Goal: Entertainment & Leisure: Consume media (video, audio)

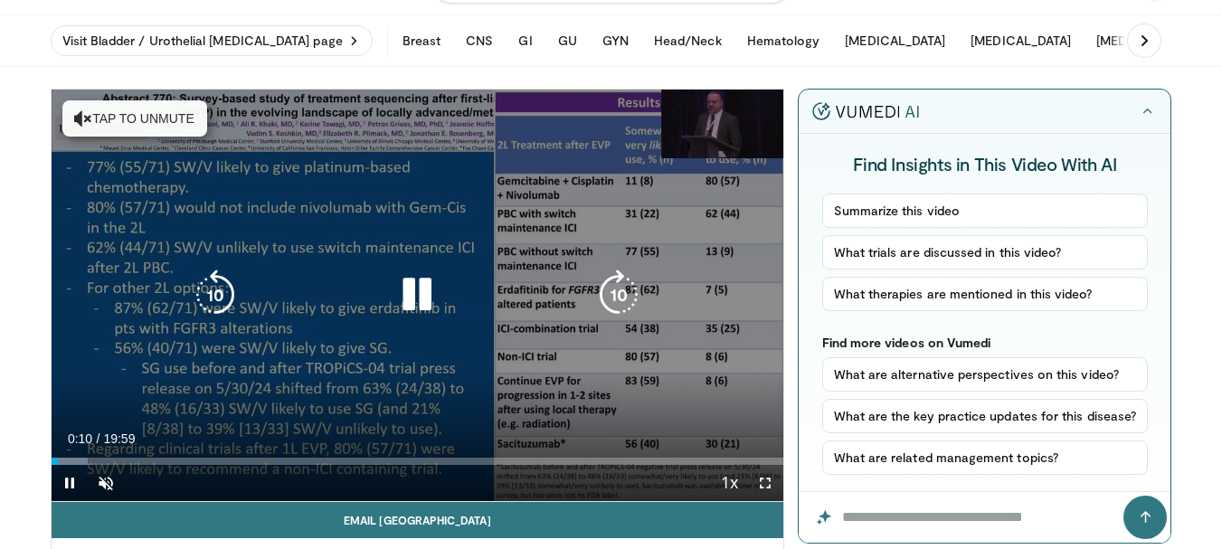
scroll to position [90, 0]
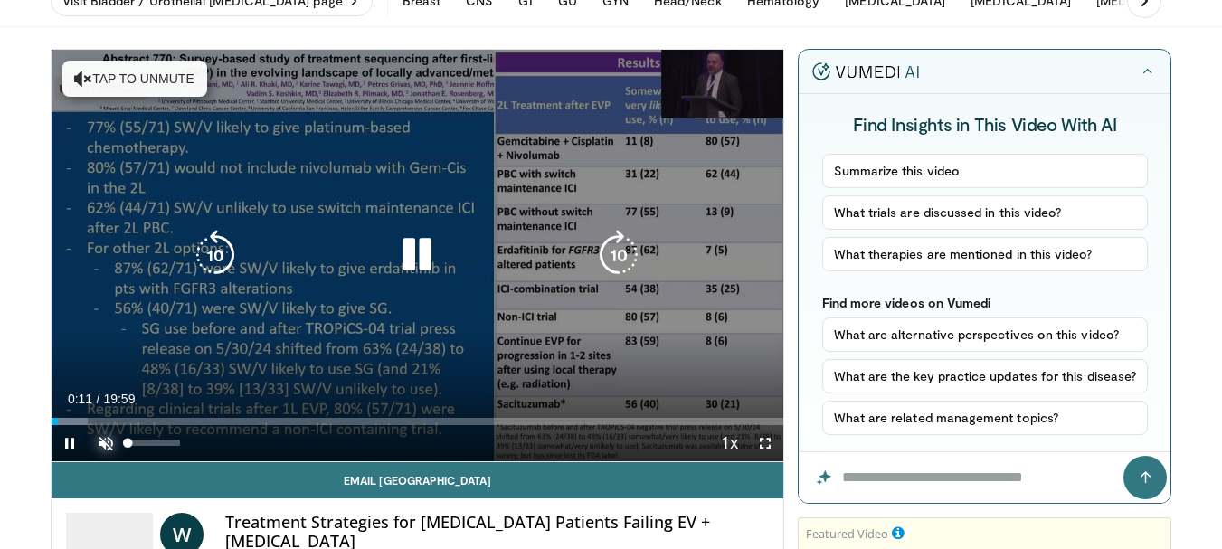
click at [109, 441] on span "Video Player" at bounding box center [106, 443] width 36 height 36
click at [615, 257] on icon "Video Player" at bounding box center [618, 255] width 51 height 51
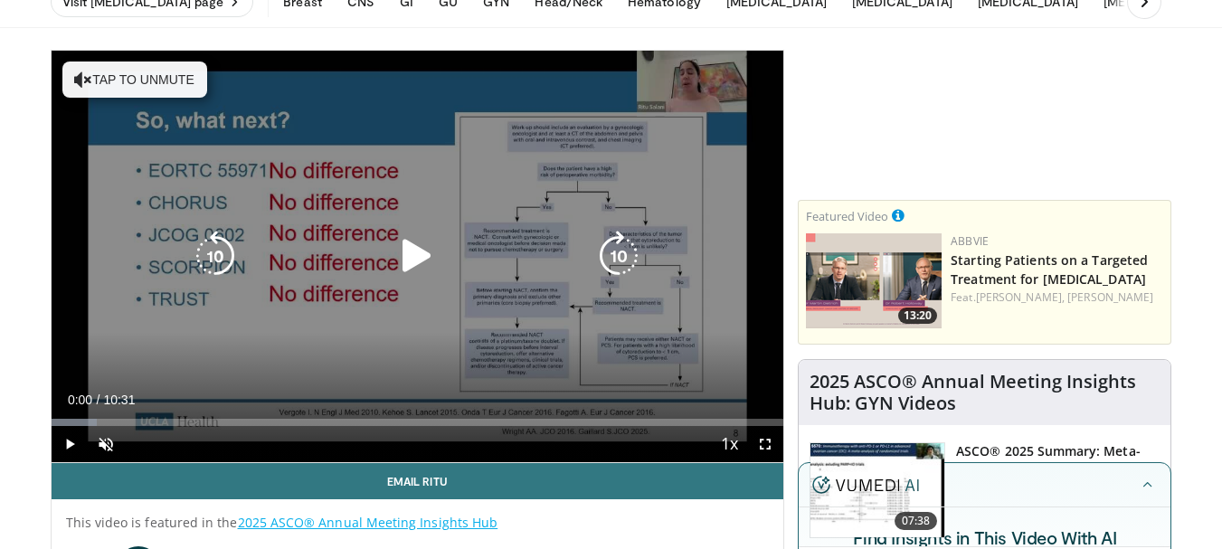
scroll to position [90, 0]
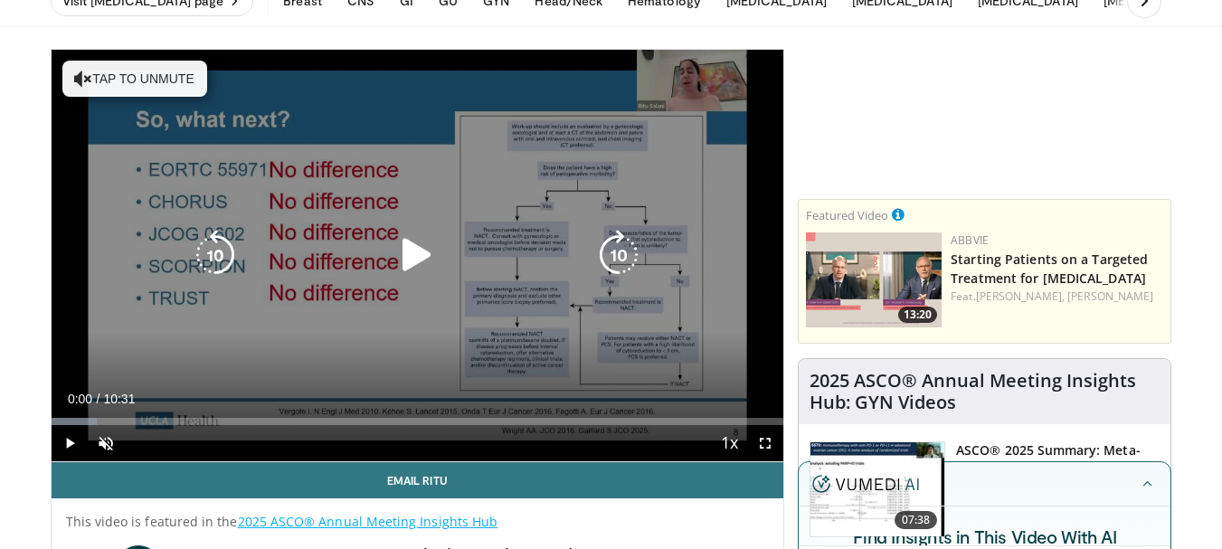
click at [155, 80] on button "Tap to unmute" at bounding box center [134, 79] width 145 height 36
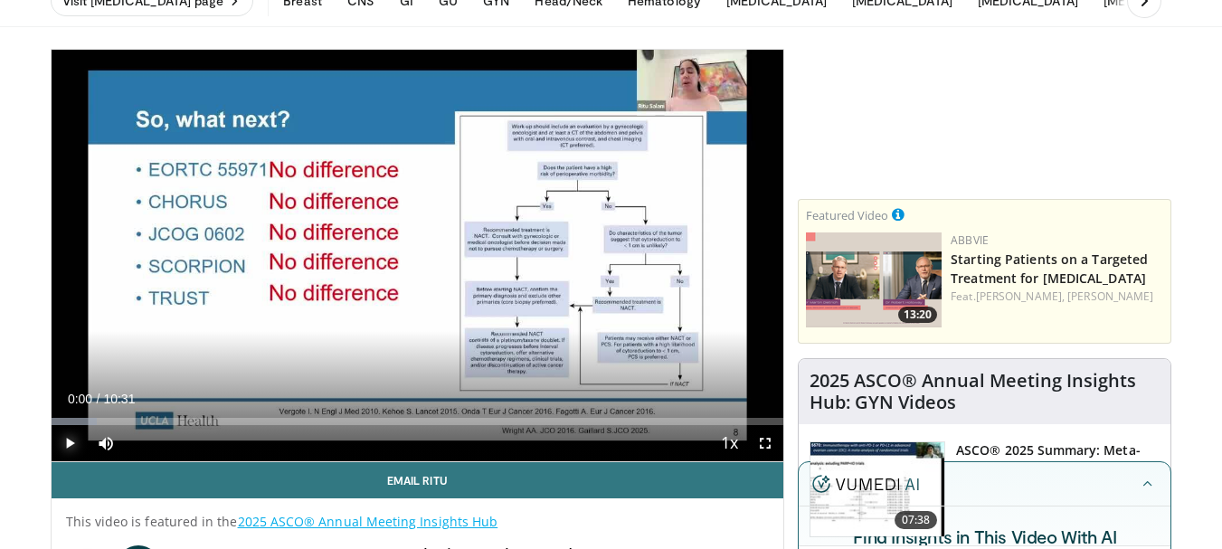
click at [70, 439] on span "Video Player" at bounding box center [70, 443] width 36 height 36
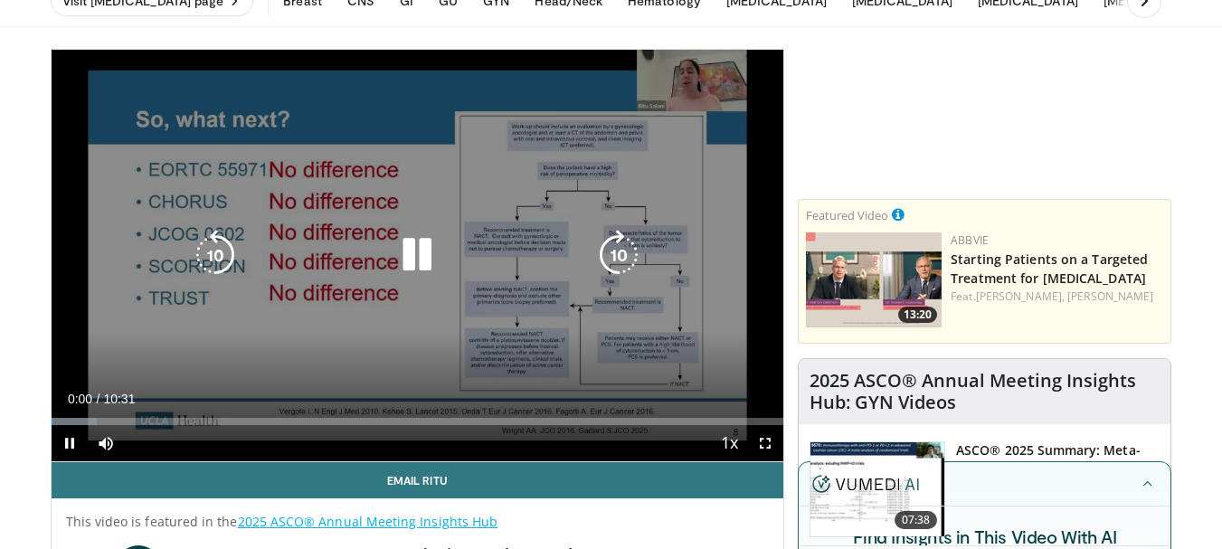
click at [613, 260] on icon "Video Player" at bounding box center [618, 255] width 51 height 51
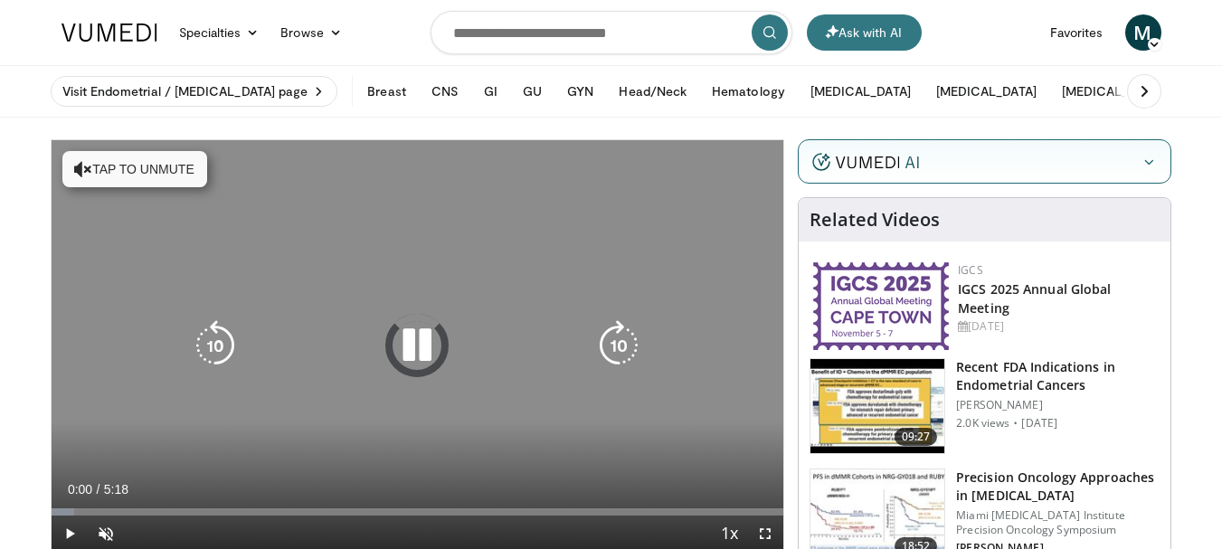
click at [427, 340] on icon "Video Player" at bounding box center [416, 345] width 51 height 51
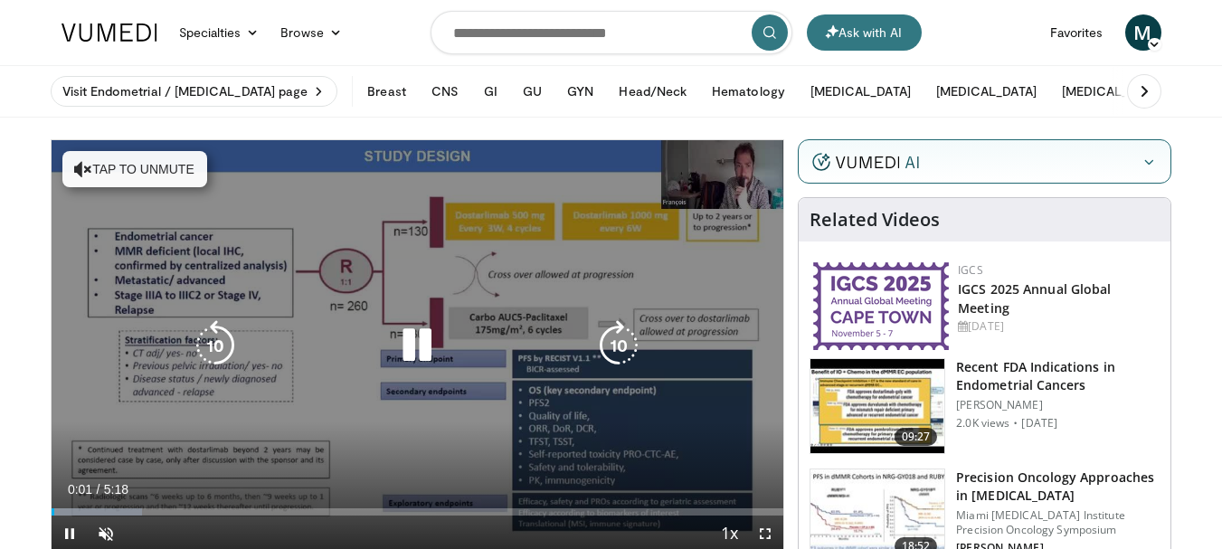
click at [145, 164] on button "Tap to unmute" at bounding box center [134, 169] width 145 height 36
click at [420, 347] on icon "Video Player" at bounding box center [416, 345] width 51 height 51
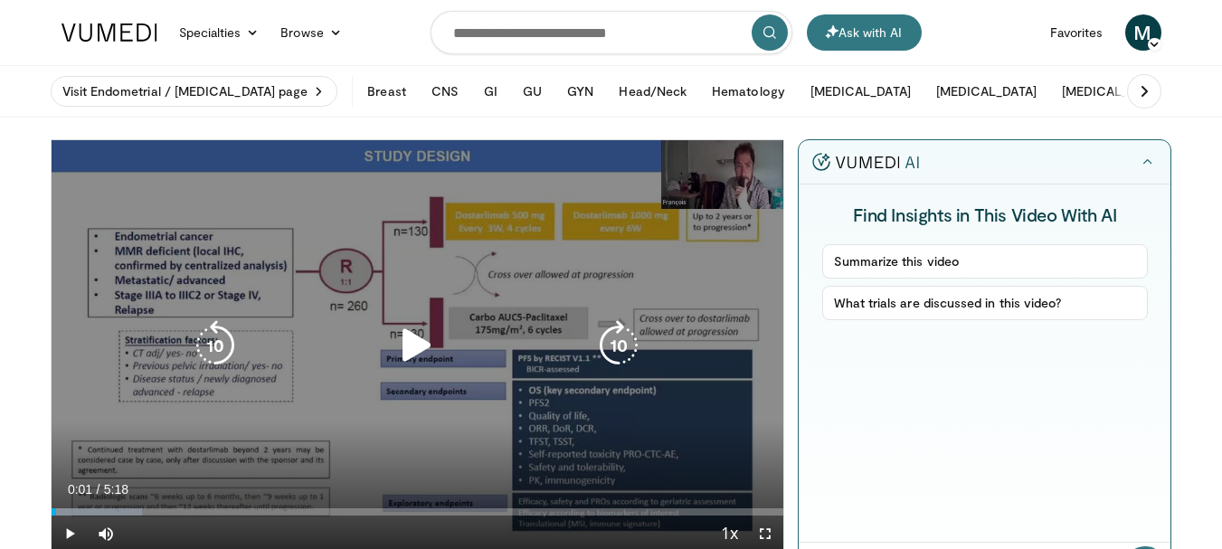
click at [427, 369] on icon "Video Player" at bounding box center [416, 345] width 51 height 51
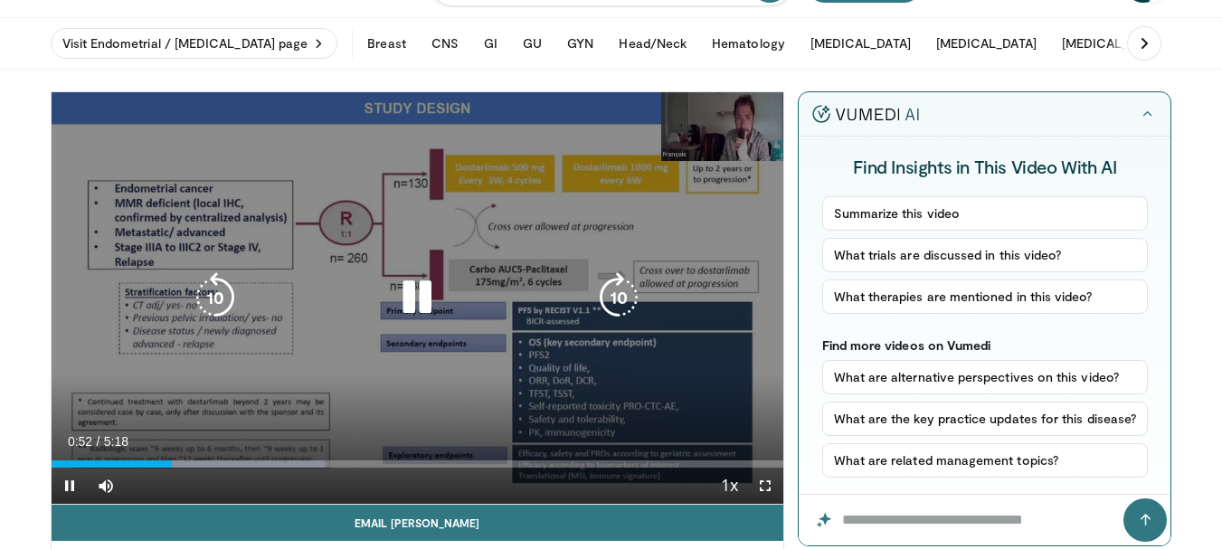
scroll to position [90, 0]
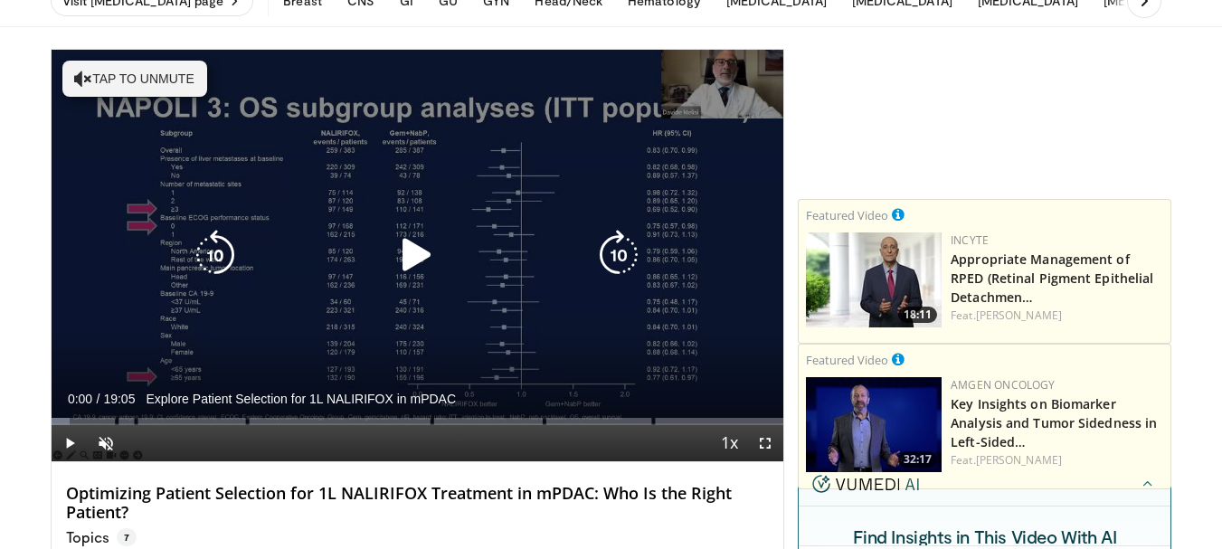
click at [148, 87] on button "Tap to unmute" at bounding box center [134, 79] width 145 height 36
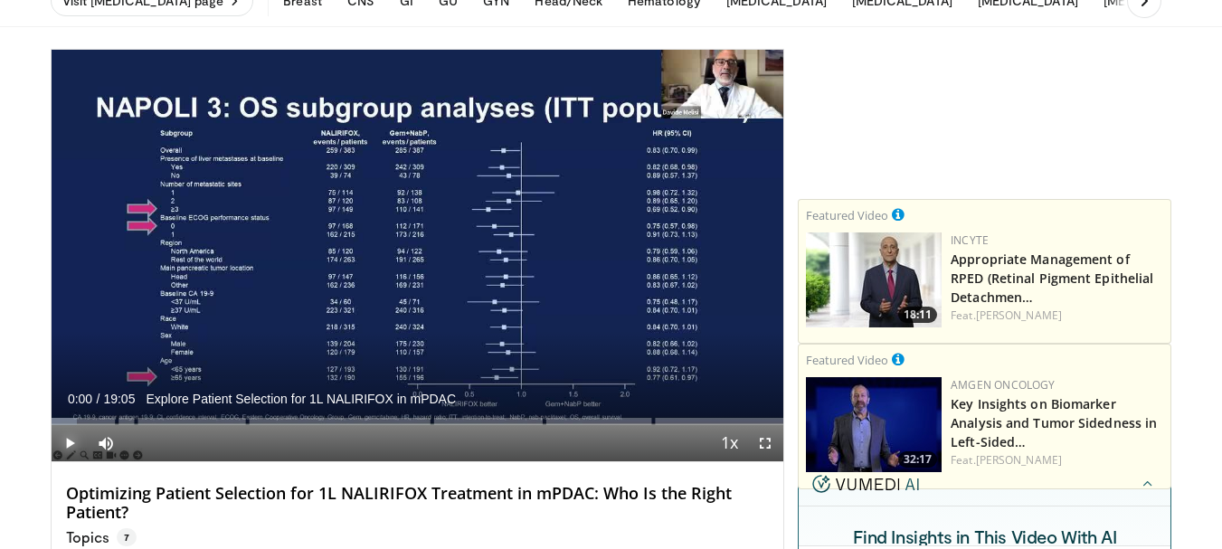
click at [68, 437] on span "Video Player" at bounding box center [70, 443] width 36 height 36
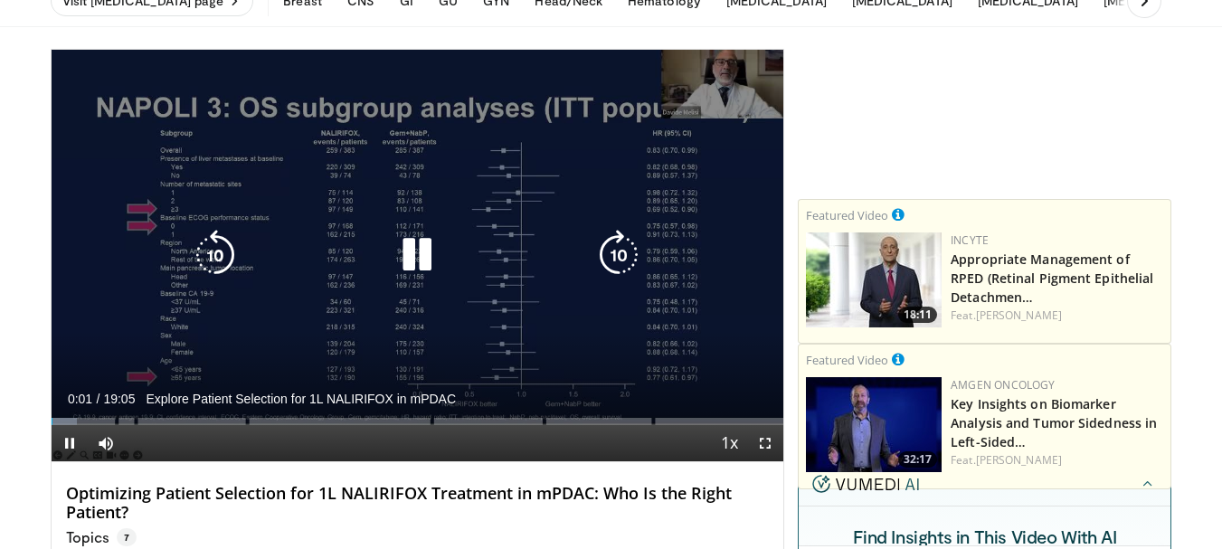
click at [408, 259] on icon "Video Player" at bounding box center [416, 255] width 51 height 51
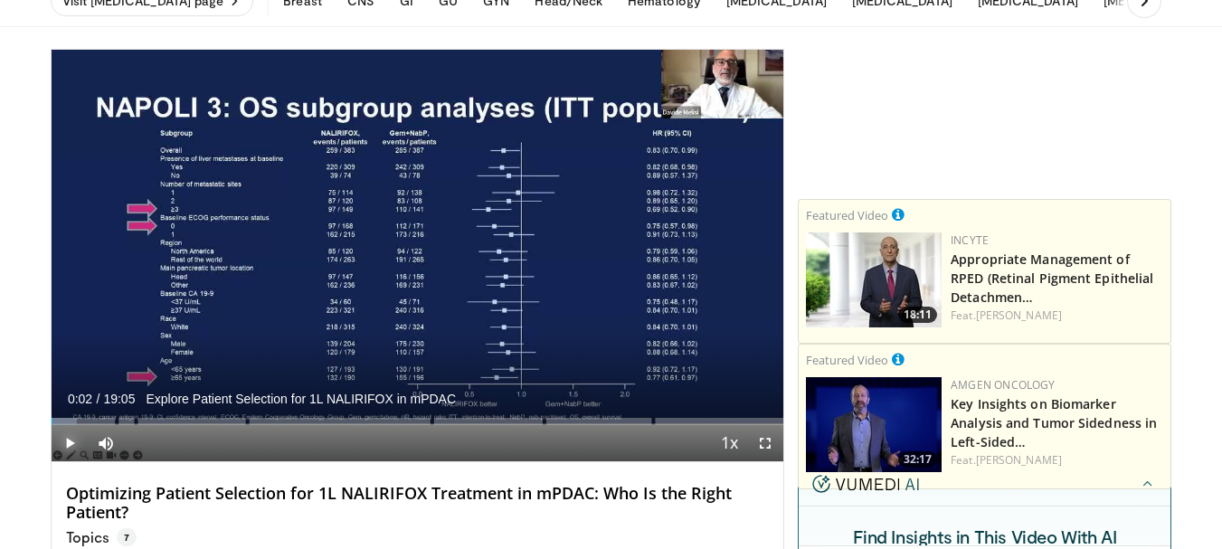
click at [72, 439] on span "Video Player" at bounding box center [70, 443] width 36 height 36
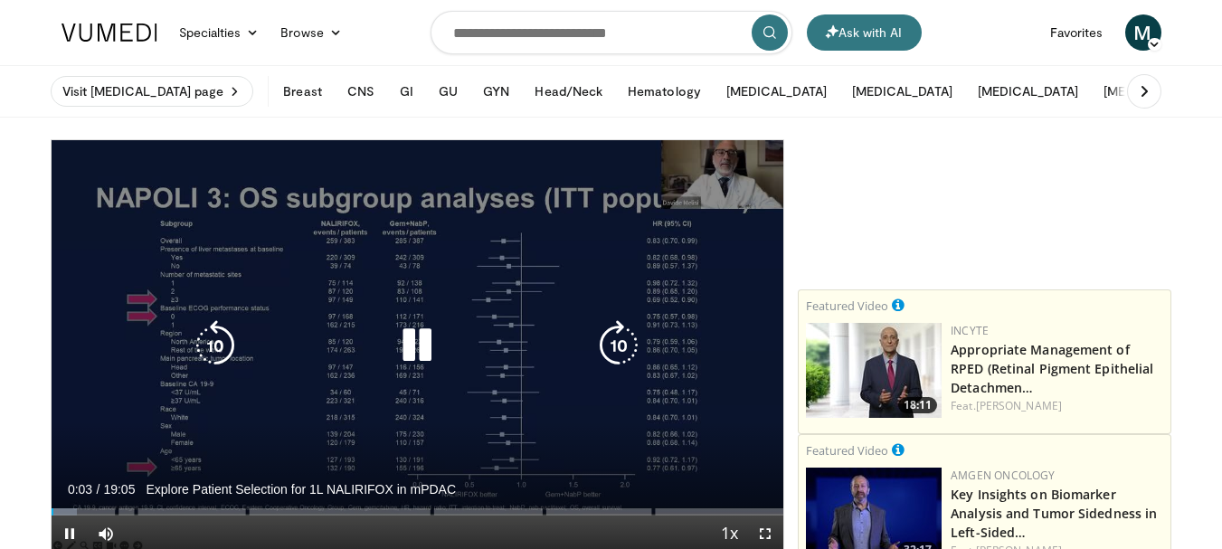
click at [617, 344] on icon "Video Player" at bounding box center [618, 345] width 51 height 51
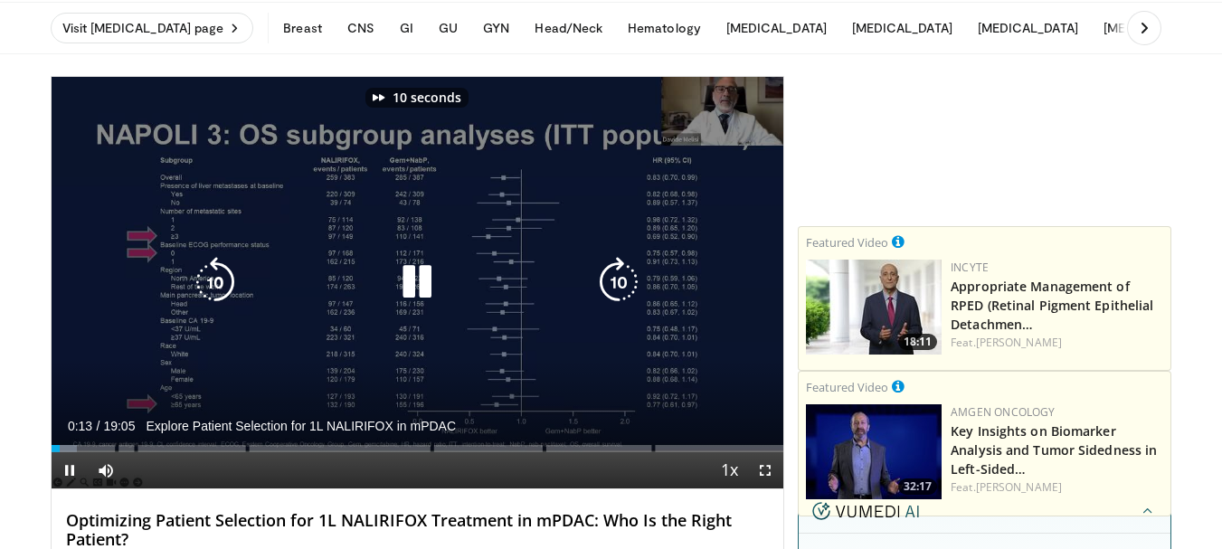
scroll to position [90, 0]
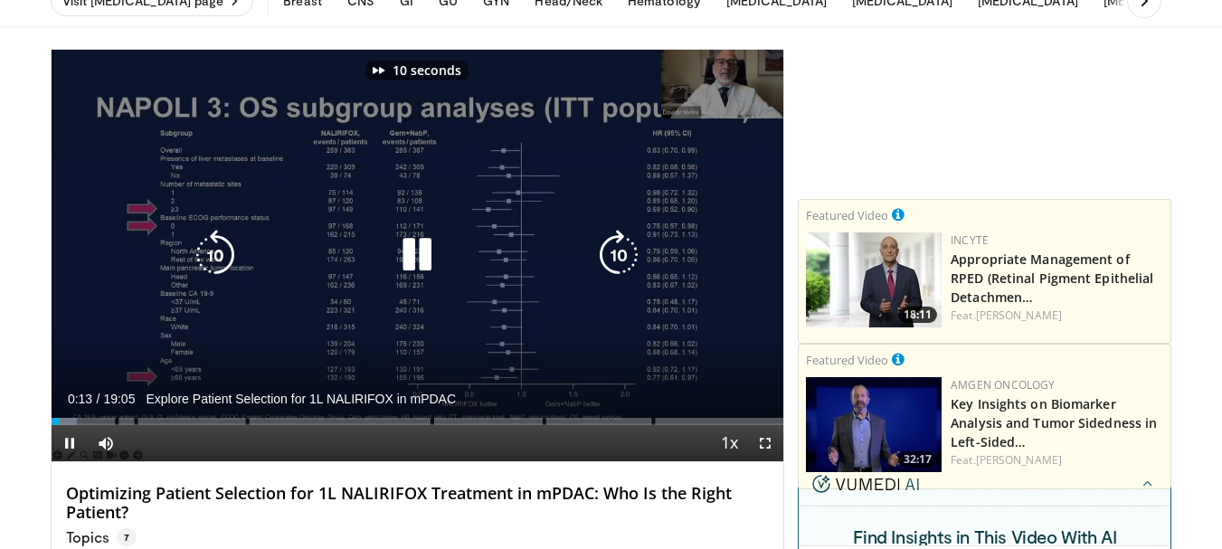
click at [618, 265] on icon "Video Player" at bounding box center [618, 255] width 51 height 51
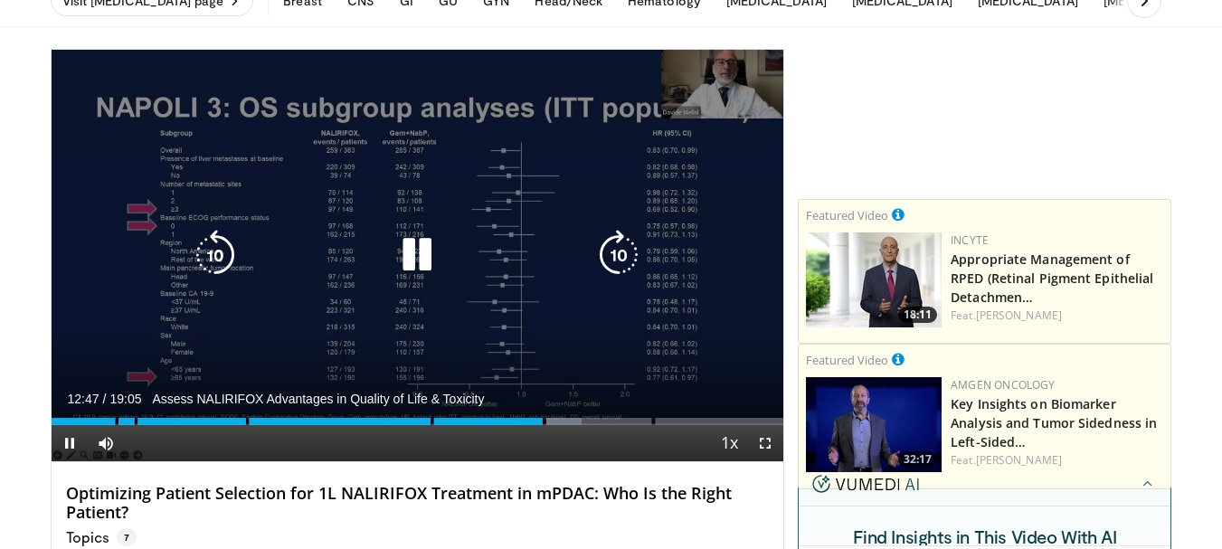
click at [608, 253] on icon "Video Player" at bounding box center [618, 255] width 51 height 51
click at [611, 248] on icon "Video Player" at bounding box center [618, 255] width 51 height 51
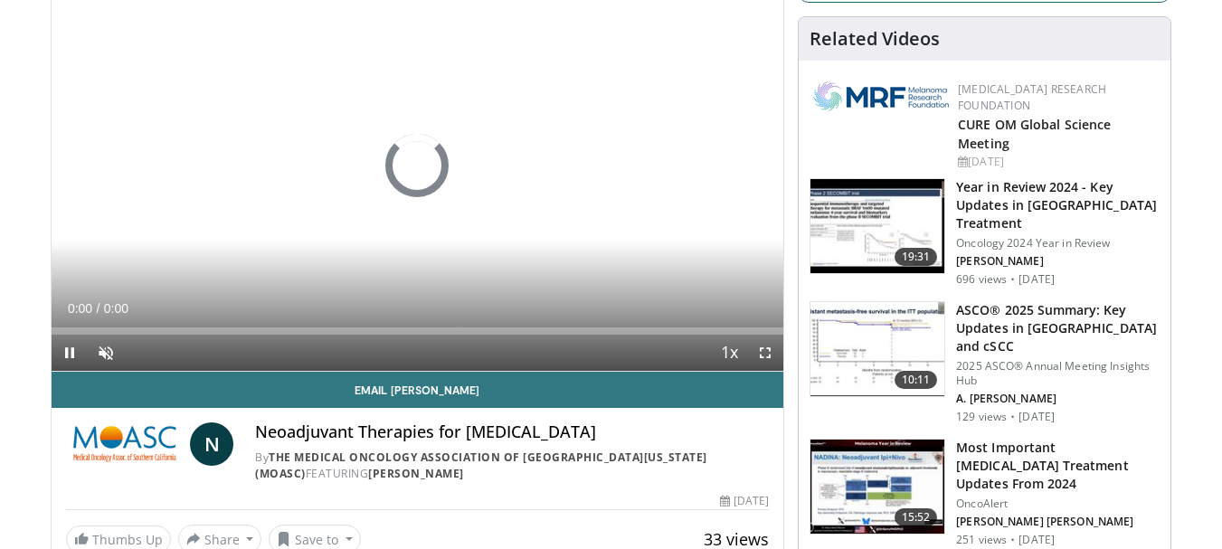
scroll to position [90, 0]
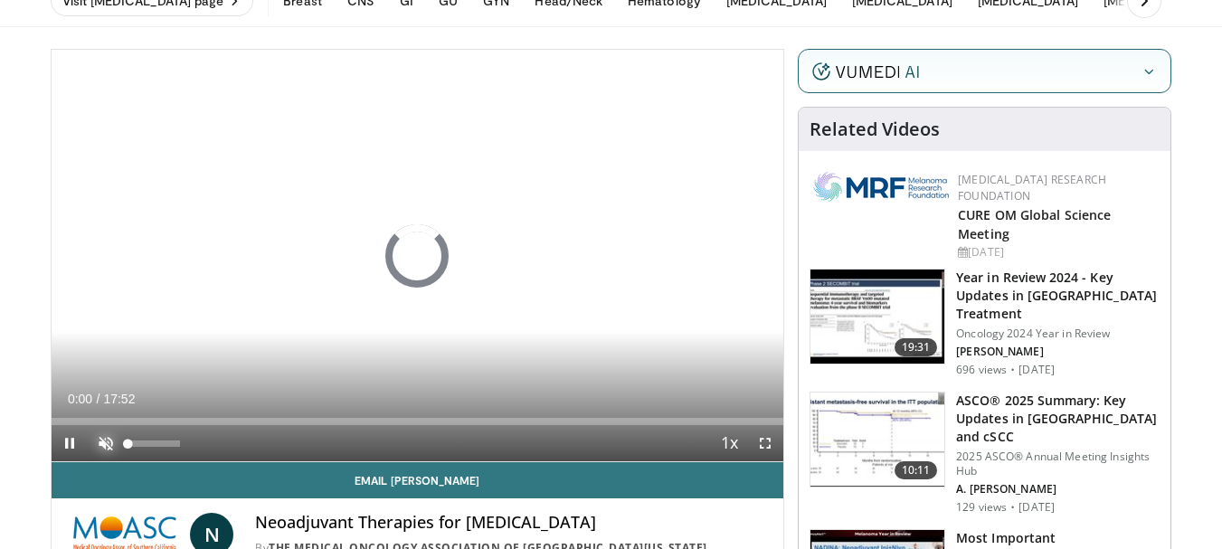
click at [108, 436] on span "Video Player" at bounding box center [106, 443] width 36 height 36
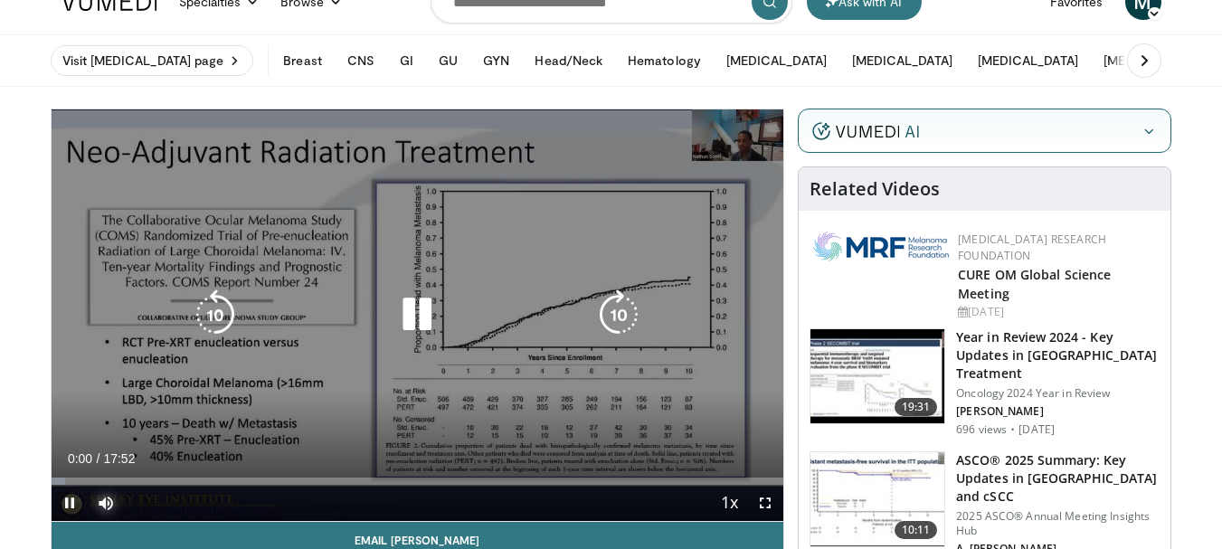
scroll to position [0, 0]
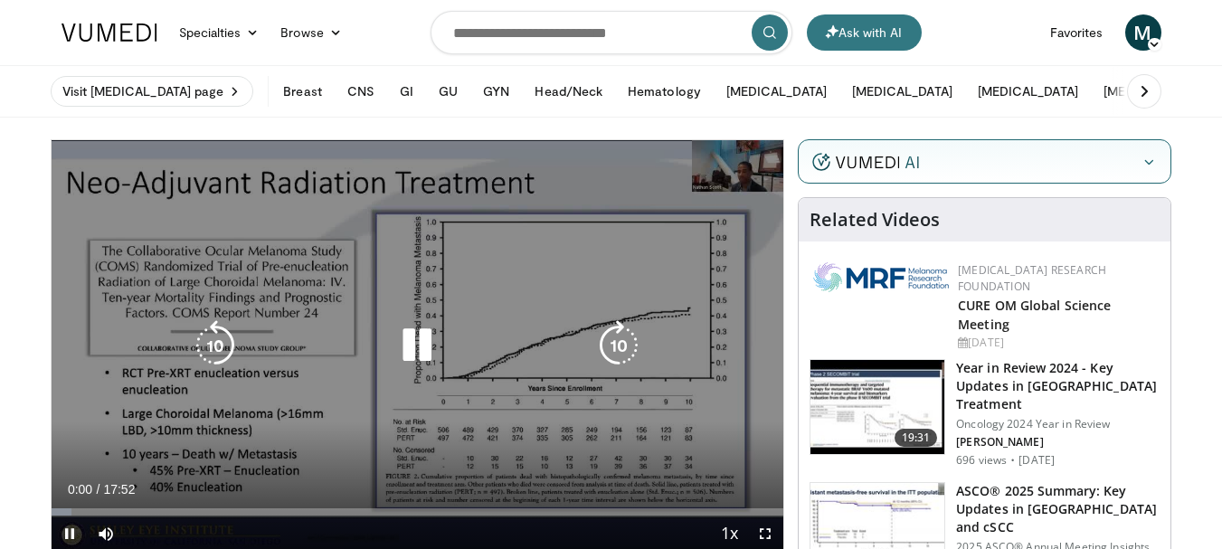
click at [623, 348] on icon "Video Player" at bounding box center [618, 345] width 51 height 51
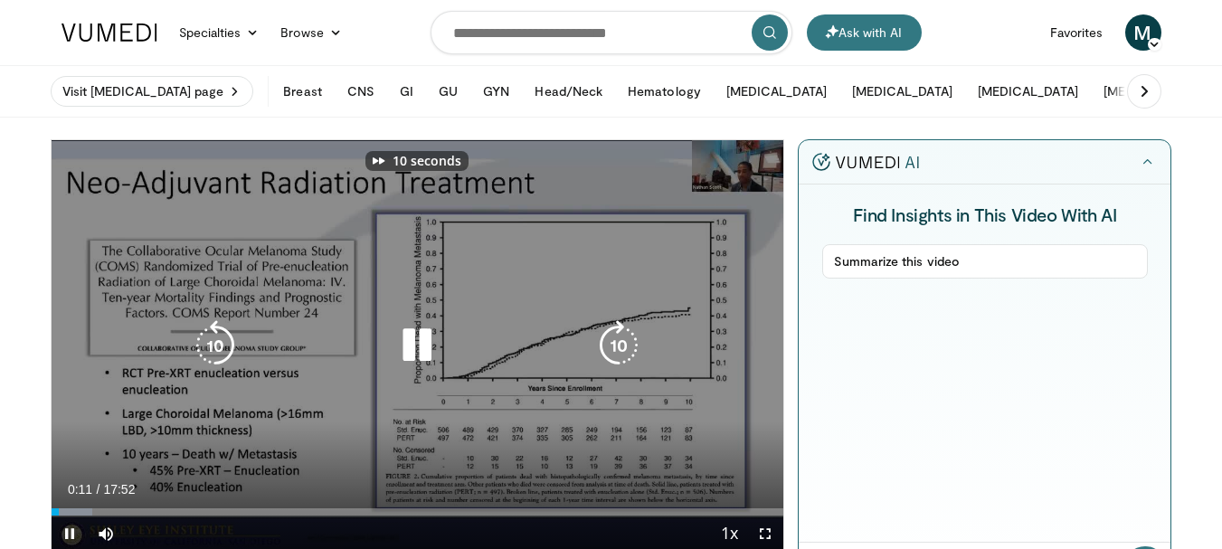
click at [623, 345] on icon "Video Player" at bounding box center [618, 345] width 51 height 51
